Goal: Navigation & Orientation: Understand site structure

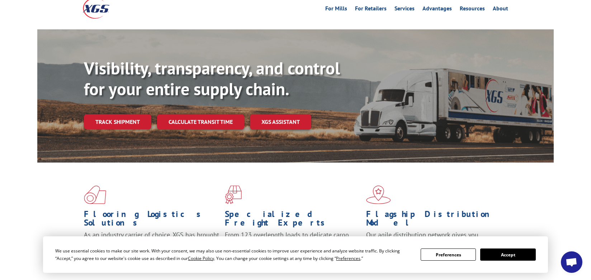
scroll to position [72, 0]
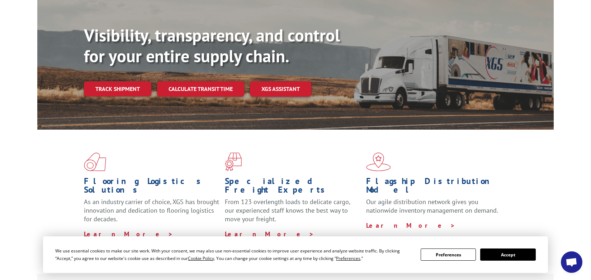
click at [500, 257] on button "Accept" at bounding box center [507, 255] width 55 height 12
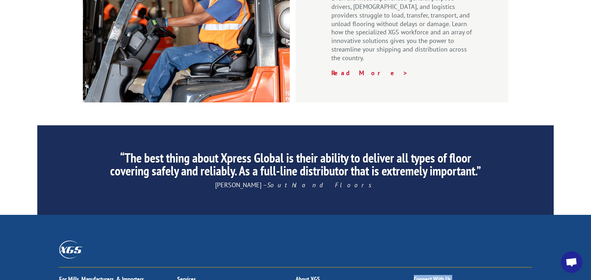
scroll to position [1058, 0]
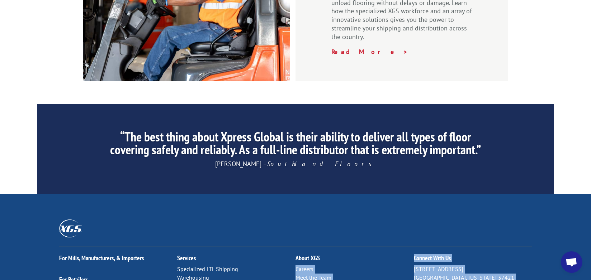
drag, startPoint x: 413, startPoint y: 275, endPoint x: 456, endPoint y: 273, distance: 42.7
click at [494, 247] on div "For [PERSON_NAME], Manufacturers, & Importers For Retailers Independent Retaile…" at bounding box center [295, 285] width 472 height 77
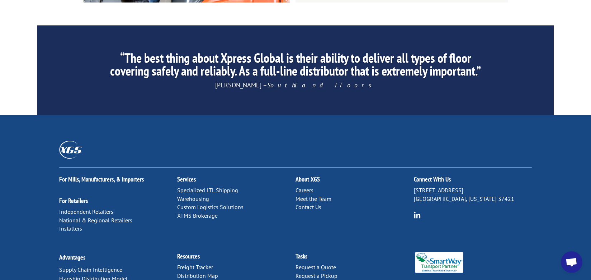
scroll to position [1138, 0]
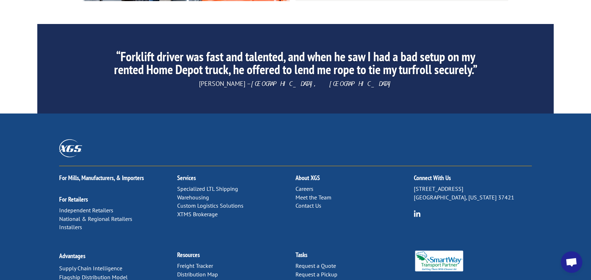
click at [291, 252] on h2 "Resources" at bounding box center [236, 257] width 118 height 10
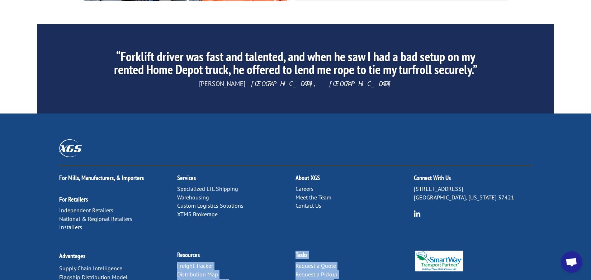
drag, startPoint x: 291, startPoint y: 177, endPoint x: 398, endPoint y: 241, distance: 124.3
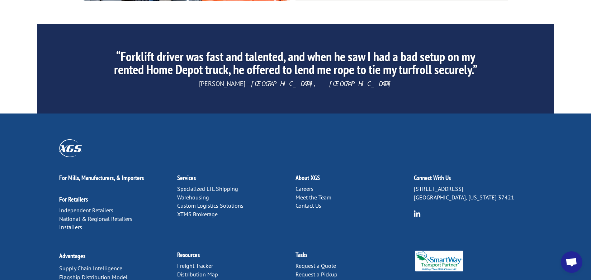
click at [323, 166] on div "For [PERSON_NAME], Manufacturers, & Importers For Retailers Independent Retaile…" at bounding box center [295, 204] width 472 height 77
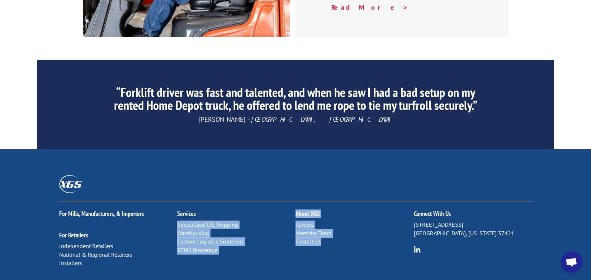
drag, startPoint x: 313, startPoint y: 142, endPoint x: 344, endPoint y: 170, distance: 41.8
click at [344, 202] on div "For [PERSON_NAME], Manufacturers, & Importers For Retailers Independent Retaile…" at bounding box center [295, 240] width 472 height 77
click at [344, 221] on p "Careers Meet the Team Contact Us" at bounding box center [354, 233] width 118 height 25
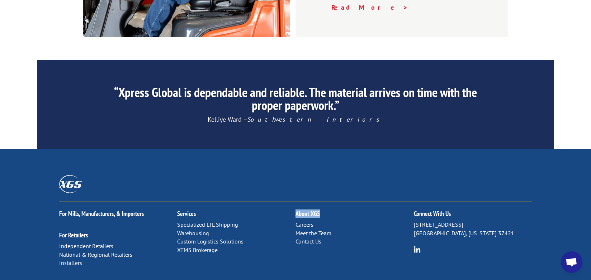
drag, startPoint x: 325, startPoint y: 130, endPoint x: 284, endPoint y: 172, distance: 58.8
click at [284, 202] on div "For [PERSON_NAME], Manufacturers, & Importers For Retailers Independent Retaile…" at bounding box center [295, 240] width 472 height 77
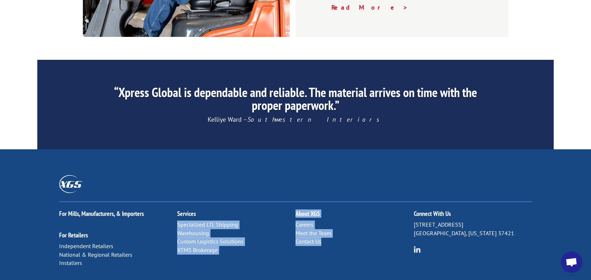
drag, startPoint x: 295, startPoint y: 140, endPoint x: 344, endPoint y: 171, distance: 57.7
click at [344, 202] on div "For [PERSON_NAME], Manufacturers, & Importers For Retailers Independent Retaile…" at bounding box center [295, 240] width 472 height 77
click at [335, 202] on div "About XGS Careers Meet the Team Contact Us" at bounding box center [354, 224] width 118 height 44
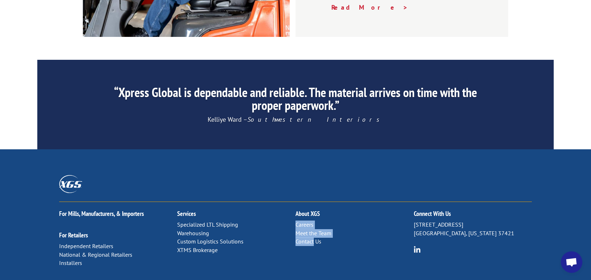
drag, startPoint x: 330, startPoint y: 140, endPoint x: 299, endPoint y: 169, distance: 43.4
click at [299, 202] on div "About XGS Careers Meet the Team Contact Us" at bounding box center [354, 224] width 118 height 44
click at [333, 211] on h2 "About XGS" at bounding box center [354, 216] width 118 height 10
drag, startPoint x: 326, startPoint y: 134, endPoint x: 303, endPoint y: 174, distance: 45.9
click at [303, 202] on div "For [PERSON_NAME], Manufacturers, & Importers For Retailers Independent Retaile…" at bounding box center [295, 240] width 472 height 77
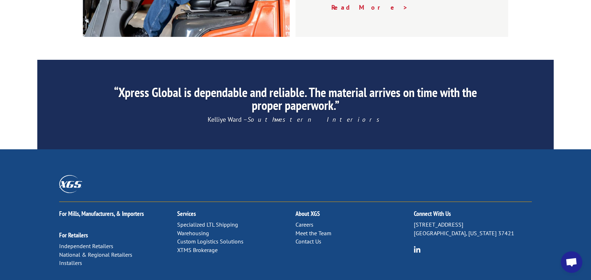
click at [329, 221] on p "Careers Meet the Team Contact Us" at bounding box center [354, 233] width 118 height 25
drag, startPoint x: 324, startPoint y: 134, endPoint x: 327, endPoint y: 180, distance: 45.3
click at [327, 202] on div "For [PERSON_NAME], Manufacturers, & Importers For Retailers Independent Retaile…" at bounding box center [295, 240] width 472 height 77
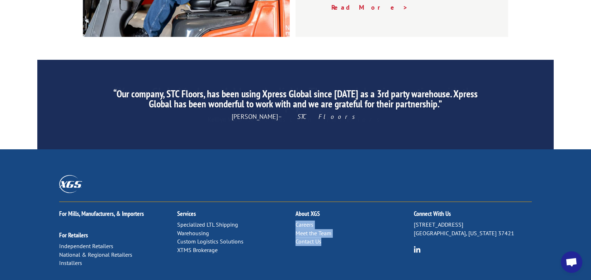
click at [331, 202] on div "For [PERSON_NAME], Manufacturers, & Importers For Retailers Independent Retaile…" at bounding box center [295, 240] width 472 height 77
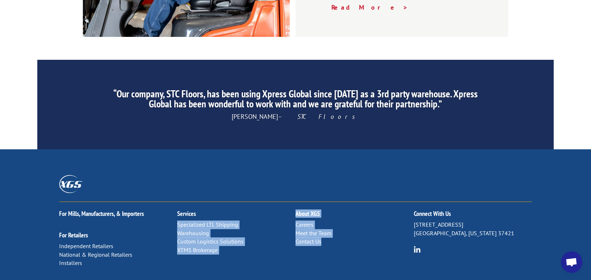
drag, startPoint x: 290, startPoint y: 139, endPoint x: 340, endPoint y: 175, distance: 61.9
click at [340, 202] on div "For [PERSON_NAME], Manufacturers, & Importers For Retailers Independent Retaile…" at bounding box center [295, 240] width 472 height 77
click at [346, 221] on p "Careers Meet the Team Contact Us" at bounding box center [354, 233] width 118 height 25
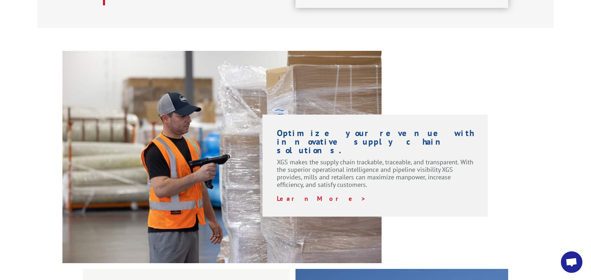
scroll to position [475, 0]
